Goal: Task Accomplishment & Management: Complete application form

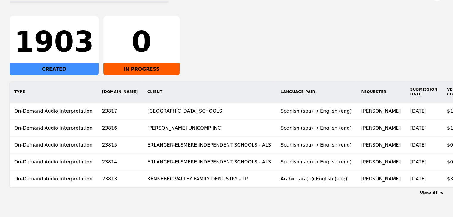
click at [438, 195] on link "View All >" at bounding box center [431, 193] width 24 height 5
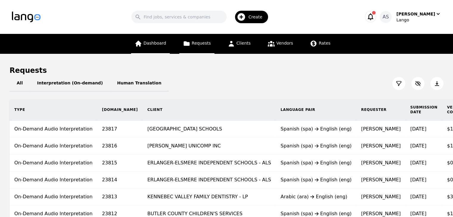
click at [147, 41] on link "Dashboard" at bounding box center [150, 44] width 39 height 20
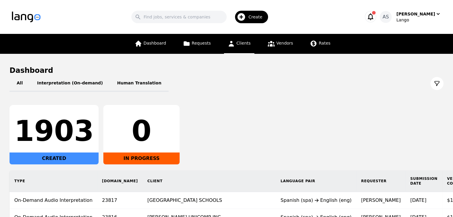
click at [237, 42] on span "Clients" at bounding box center [243, 43] width 14 height 5
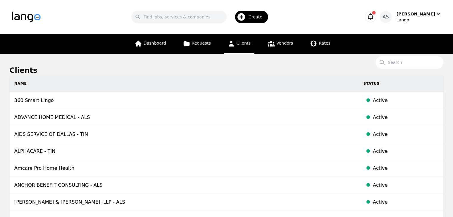
click at [263, 22] on div "Create" at bounding box center [251, 17] width 33 height 12
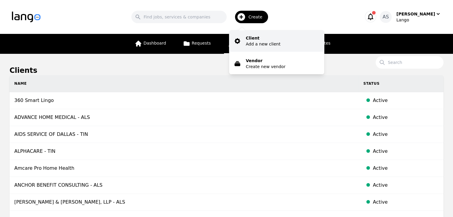
click at [271, 41] on p "Add a new client" at bounding box center [262, 44] width 35 height 6
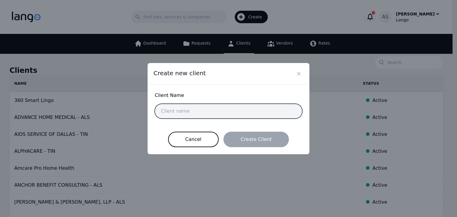
click at [264, 106] on input "text" at bounding box center [229, 111] width 148 height 15
paste input "Heartleaf ABA"
type input "Heartleaf ABA"
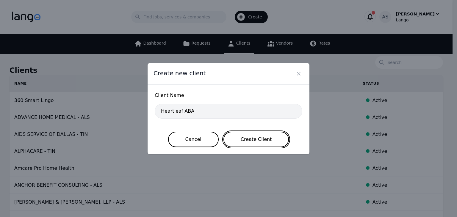
click at [270, 142] on button "Create Client" at bounding box center [256, 139] width 66 height 15
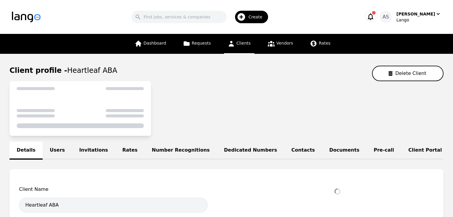
select select "active"
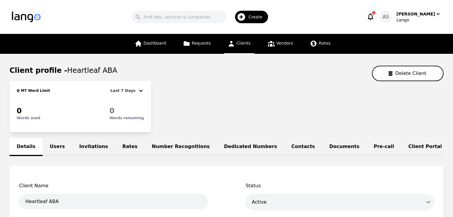
click at [57, 146] on link "Users" at bounding box center [57, 147] width 29 height 18
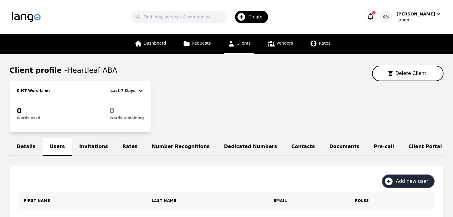
click at [410, 184] on span "Add new user" at bounding box center [413, 181] width 37 height 7
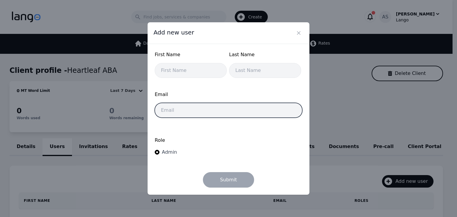
click at [233, 110] on input "email" at bounding box center [229, 110] width 148 height 15
paste input "grace.hebert@heartleafaba.com"
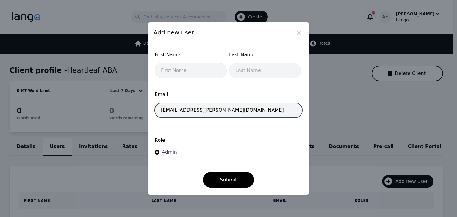
type input "grace.hebert@heartleafaba.com"
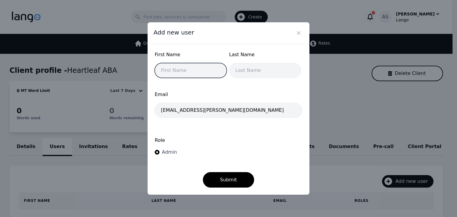
click at [184, 69] on input "text" at bounding box center [191, 70] width 72 height 15
type input "Grace"
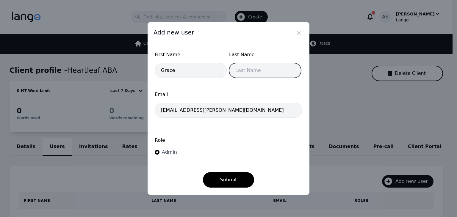
click at [243, 68] on input "text" at bounding box center [265, 70] width 72 height 15
type input "Hebert"
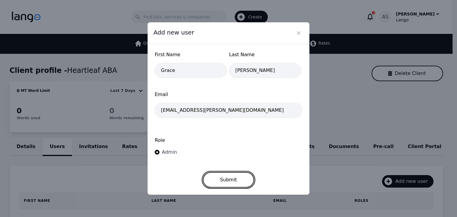
click at [226, 185] on button "Submit" at bounding box center [228, 179] width 51 height 15
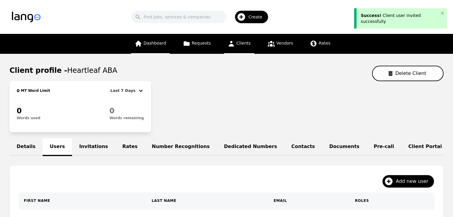
click at [172, 45] on div "Dashboard Requests Clients Vendors Rates" at bounding box center [232, 44] width 203 height 20
click at [166, 44] on span "Dashboard" at bounding box center [154, 43] width 23 height 5
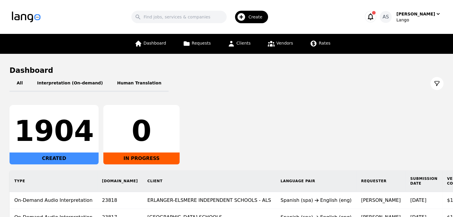
click at [245, 19] on icon "button" at bounding box center [241, 17] width 8 height 8
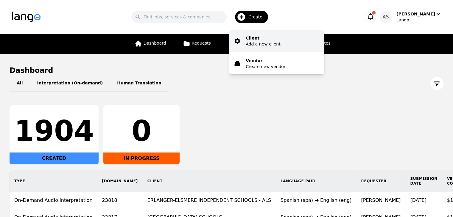
click at [262, 39] on p "Client" at bounding box center [262, 38] width 35 height 6
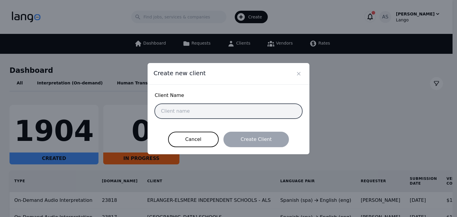
click at [211, 112] on input "text" at bounding box center [229, 111] width 148 height 15
paste input "Beechwood Independent Schools"
type input "Beechwood Independent Schools"
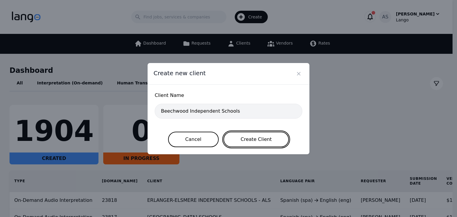
click at [267, 140] on button "Create Client" at bounding box center [256, 139] width 66 height 15
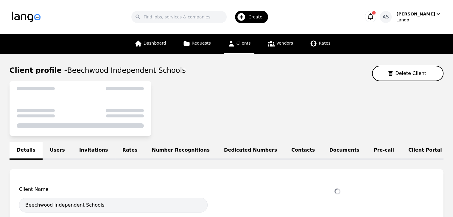
select select "active"
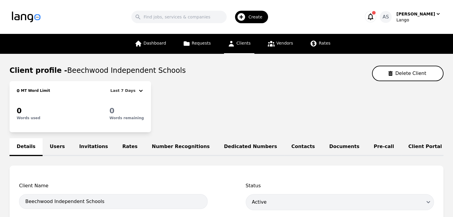
click at [54, 147] on link "Users" at bounding box center [57, 147] width 29 height 18
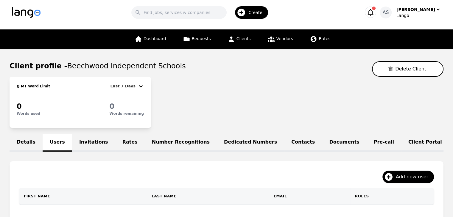
scroll to position [79, 0]
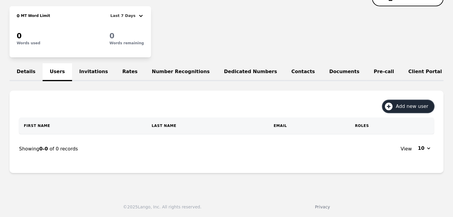
click at [403, 109] on span "Add new user" at bounding box center [413, 106] width 37 height 7
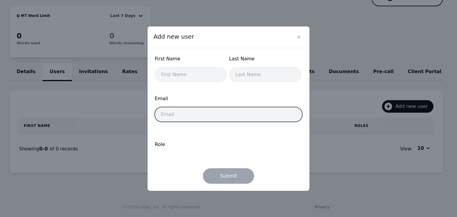
click at [204, 116] on input "email" at bounding box center [229, 114] width 148 height 15
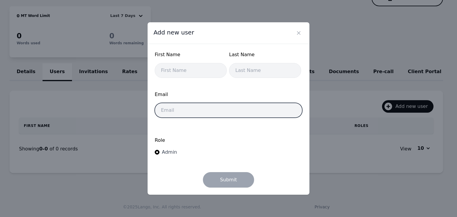
paste input "kristi.ward@beechwood.kyschools.us"
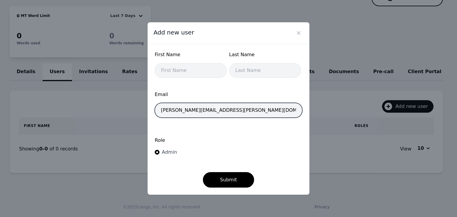
type input "kristi.ward@beechwood.kyschools.us"
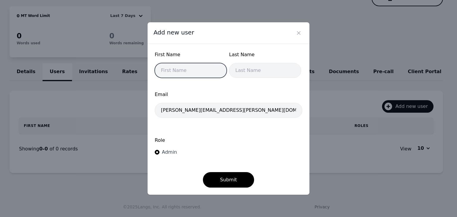
click at [195, 73] on input "text" at bounding box center [191, 70] width 72 height 15
type input "Kristi"
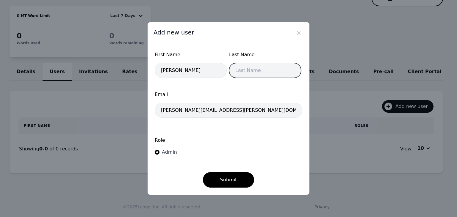
click at [247, 73] on input "text" at bounding box center [265, 70] width 72 height 15
type input "Ward"
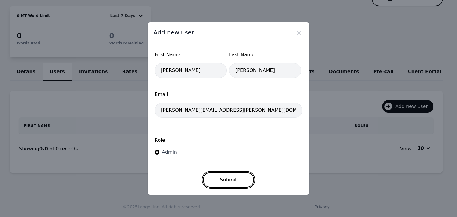
click at [233, 175] on button "Submit" at bounding box center [228, 179] width 51 height 15
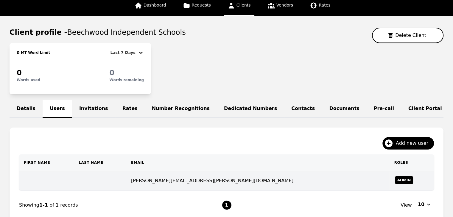
scroll to position [60, 0]
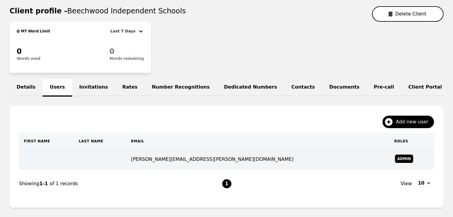
click at [74, 163] on td at bounding box center [46, 159] width 55 height 19
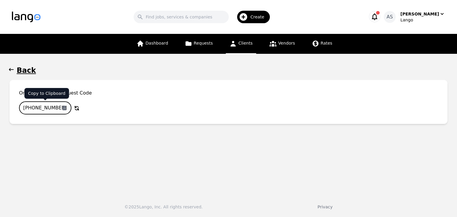
click at [49, 105] on input "789-4094-868" at bounding box center [45, 107] width 52 height 13
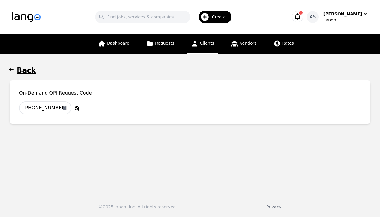
click at [14, 74] on button "Back" at bounding box center [190, 71] width 361 height 10
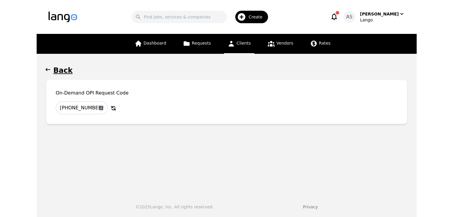
scroll to position [60, 0]
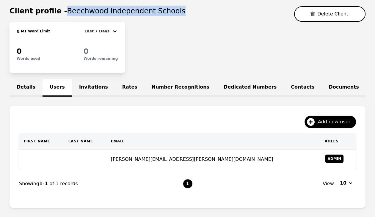
drag, startPoint x: 61, startPoint y: 10, endPoint x: 169, endPoint y: 12, distance: 108.6
click at [169, 12] on div "Client profile - Beechwood Independent Schools Delete Client" at bounding box center [188, 13] width 356 height 15
copy span "Beechwood Independent Schools"
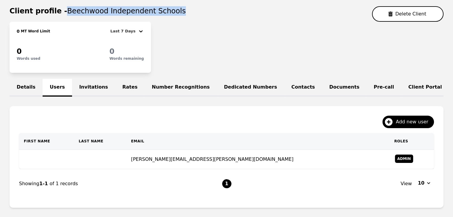
click at [246, 15] on div "Client profile - Beechwood Independent Schools Delete Client" at bounding box center [227, 13] width 434 height 15
drag, startPoint x: 61, startPoint y: 12, endPoint x: 168, endPoint y: 7, distance: 106.6
click at [168, 7] on div "Client profile - Beechwood Independent Schools Delete Client" at bounding box center [227, 13] width 434 height 15
copy span "Beechwood Independent Schools"
click at [217, 21] on div "Client profile - Beechwood Independent Schools Delete Client" at bounding box center [227, 13] width 434 height 15
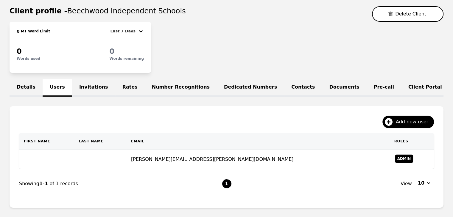
scroll to position [0, 0]
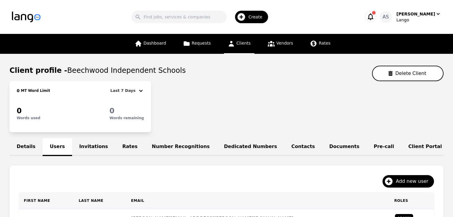
click at [233, 44] on icon at bounding box center [230, 43] width 7 height 7
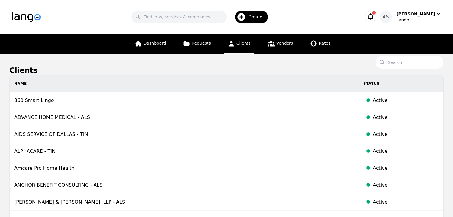
drag, startPoint x: 263, startPoint y: 18, endPoint x: 258, endPoint y: 18, distance: 4.8
click at [260, 18] on span "Create" at bounding box center [257, 17] width 18 height 6
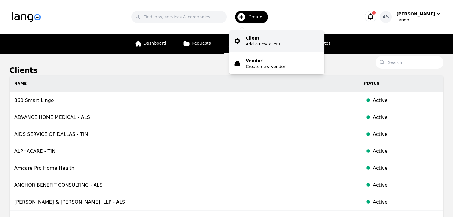
click at [263, 44] on p "Add a new client" at bounding box center [262, 44] width 35 height 6
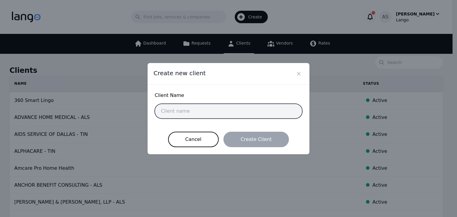
click at [234, 113] on input "text" at bounding box center [229, 111] width 148 height 15
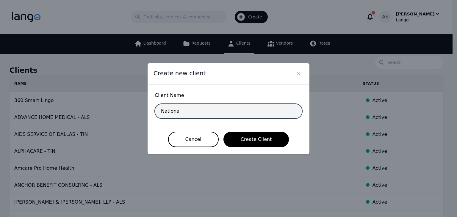
type input "NATIONAL DIAGNOSTIC SERVICES"
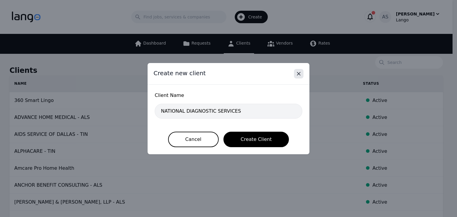
click at [301, 74] on icon "Close" at bounding box center [299, 74] width 6 height 6
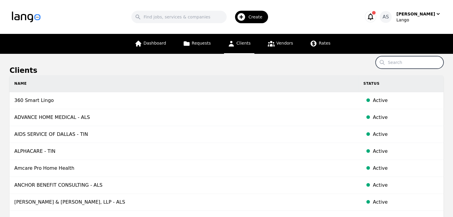
click at [406, 60] on input "Search" at bounding box center [409, 62] width 68 height 12
type input "national"
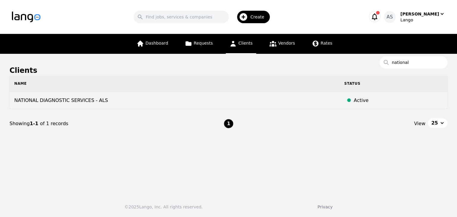
click at [113, 100] on td "NATIONAL DIAGNOSTIC SERVICES - ALS" at bounding box center [175, 100] width 330 height 17
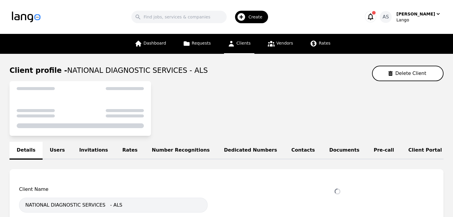
select select "active"
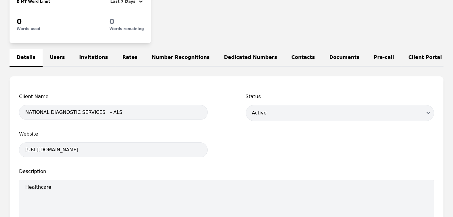
click at [57, 53] on link "Users" at bounding box center [57, 58] width 29 height 18
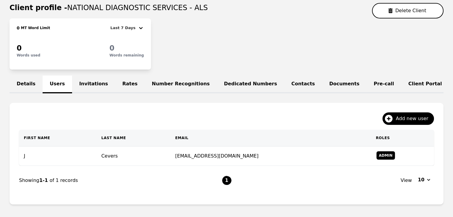
scroll to position [30, 0]
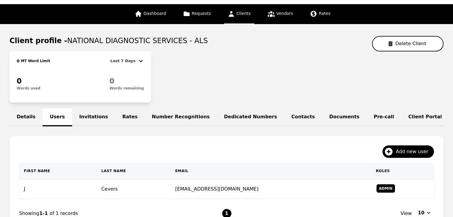
click at [20, 115] on link "Details" at bounding box center [26, 118] width 33 height 18
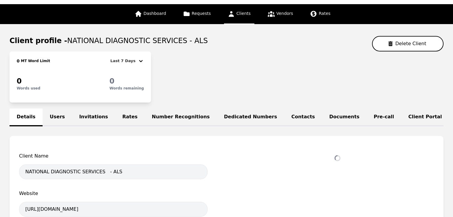
select select "active"
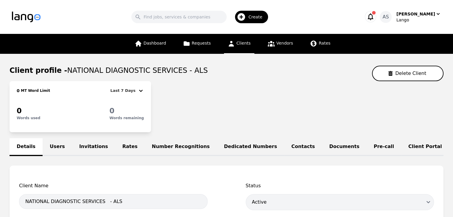
click at [58, 145] on link "Users" at bounding box center [57, 147] width 29 height 18
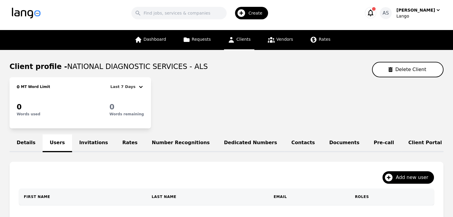
scroll to position [60, 0]
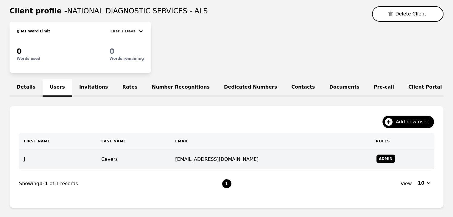
click at [72, 169] on td "J" at bounding box center [57, 159] width 77 height 19
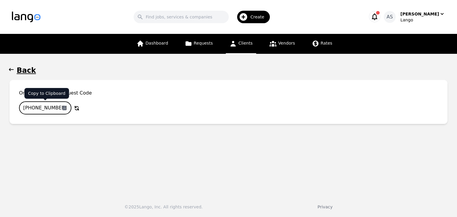
click at [51, 106] on input "109-8814-398" at bounding box center [45, 107] width 52 height 13
click at [153, 39] on link "Dashboard" at bounding box center [152, 44] width 39 height 20
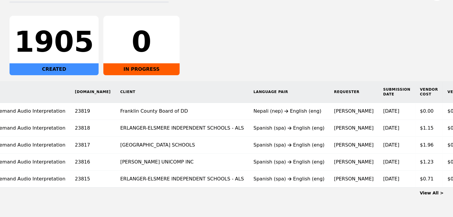
scroll to position [0, 0]
